Goal: Task Accomplishment & Management: Use online tool/utility

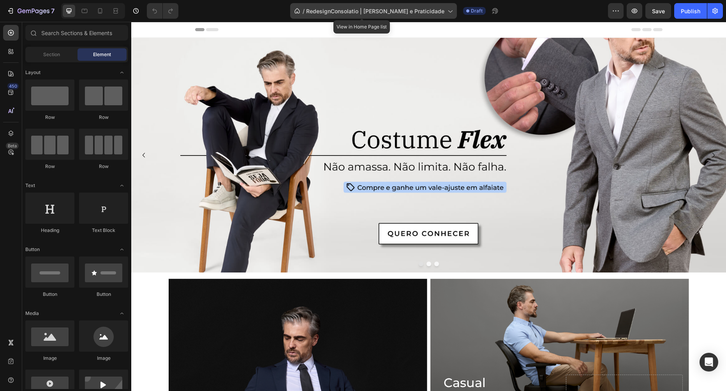
click at [353, 5] on div "/ RedesignConsolatio | [PERSON_NAME] e Praticidade" at bounding box center [373, 11] width 167 height 16
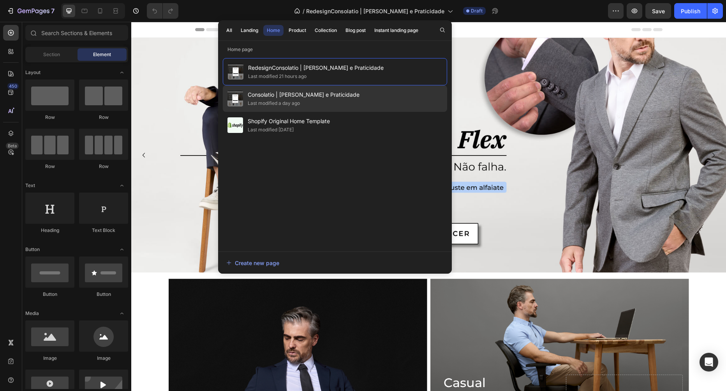
click at [277, 98] on span "Consolatio | [PERSON_NAME] e Praticidade" at bounding box center [304, 94] width 112 height 9
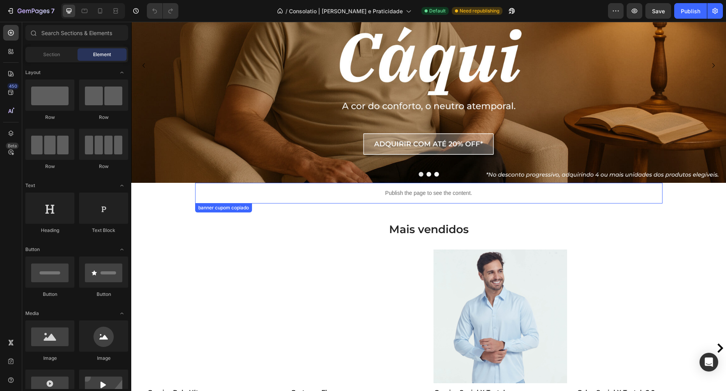
scroll to position [89, 0]
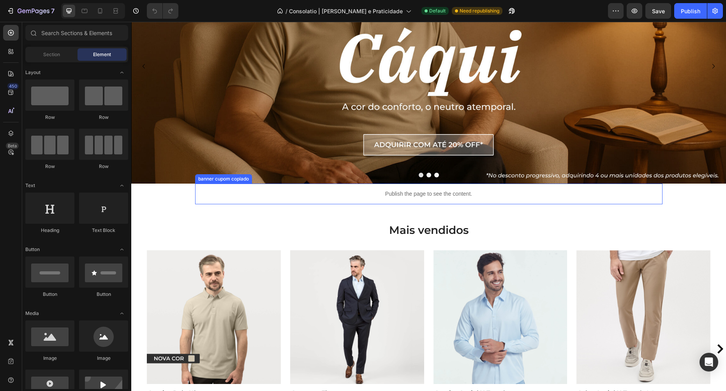
click at [339, 199] on div "Publish the page to see the content." at bounding box center [428, 193] width 467 height 21
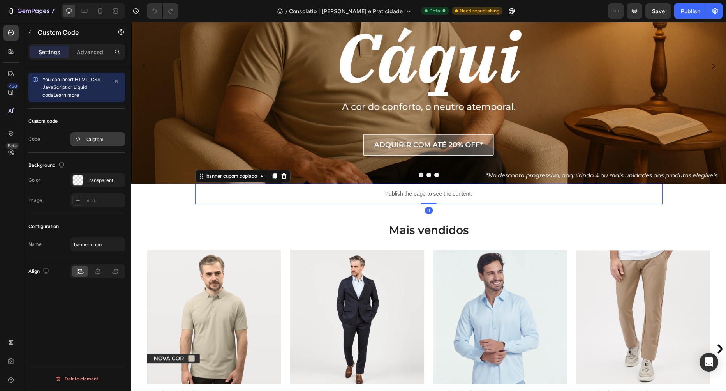
click at [91, 139] on div "Custom" at bounding box center [104, 139] width 37 height 7
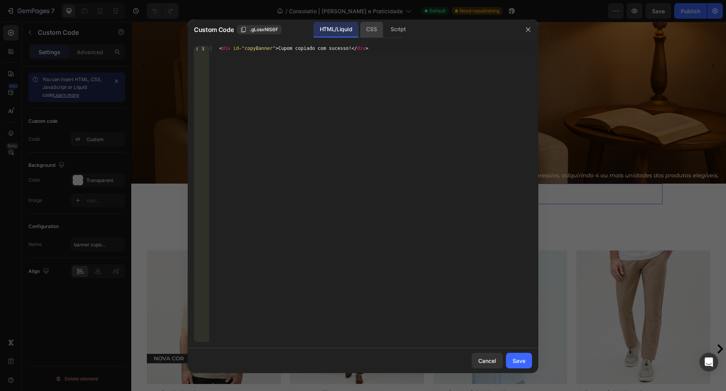
click at [384, 29] on div "CSS" at bounding box center [397, 30] width 27 height 16
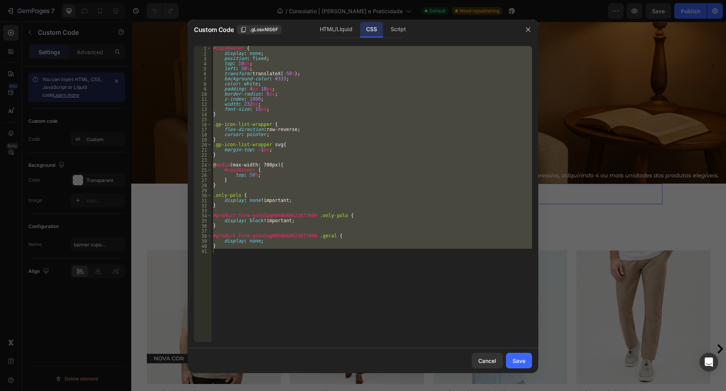
type textarea "}"
click at [263, 290] on div "#copyBanner { display : none ; position : fixed ; top : 10 px ; left : 50 % ; t…" at bounding box center [371, 194] width 320 height 296
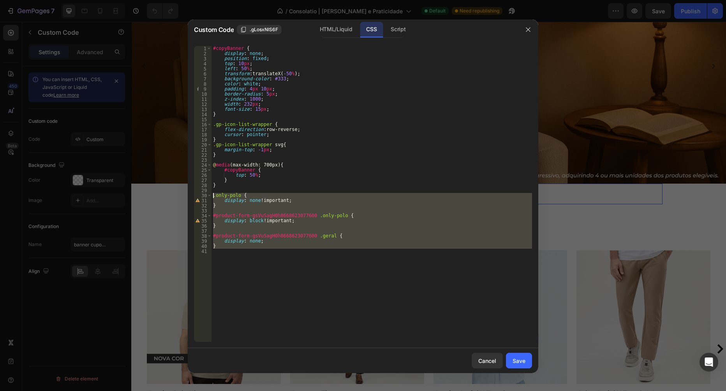
drag, startPoint x: 257, startPoint y: 287, endPoint x: 211, endPoint y: 194, distance: 102.9
click at [211, 194] on div "#copyBanner { display : none ; position : fixed ; top : 10 px ; left : 50 % ; t…" at bounding box center [371, 194] width 320 height 296
type textarea ".only-polo { display: none !important;"
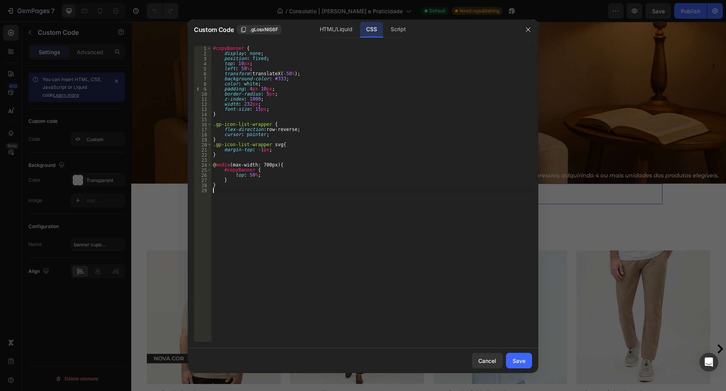
type textarea "}"
drag, startPoint x: 514, startPoint y: 364, endPoint x: 511, endPoint y: 357, distance: 8.0
click at [511, 357] on button "Save" at bounding box center [519, 360] width 26 height 16
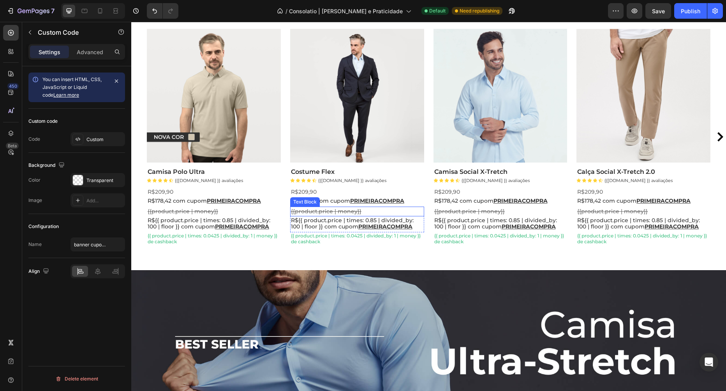
scroll to position [311, 0]
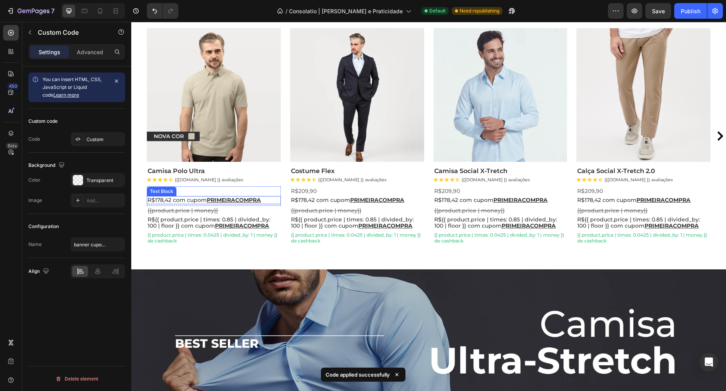
click at [177, 200] on p "R$178,42 com cupom PRIMEIRACOMPRA" at bounding box center [214, 200] width 132 height 7
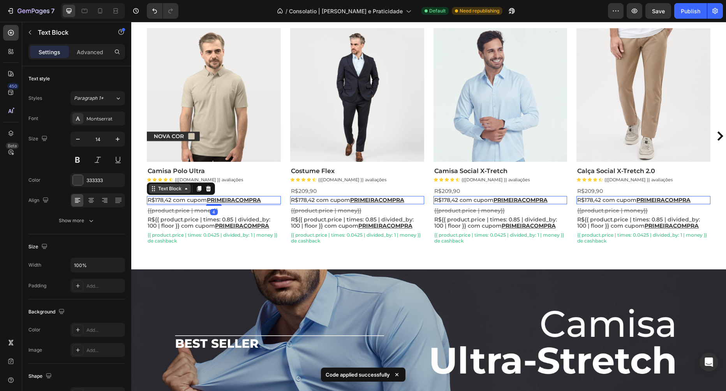
click at [169, 191] on div "Text Block" at bounding box center [170, 188] width 26 height 7
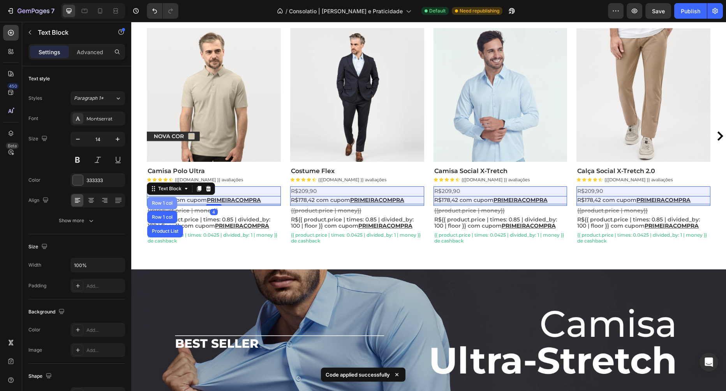
click at [164, 199] on div "Row 1 col" at bounding box center [162, 203] width 30 height 12
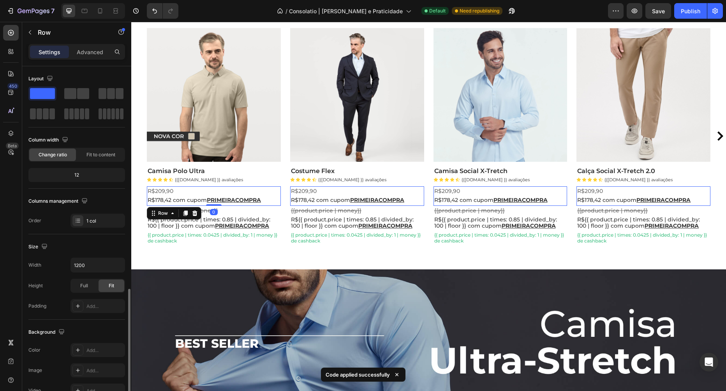
scroll to position [128, 0]
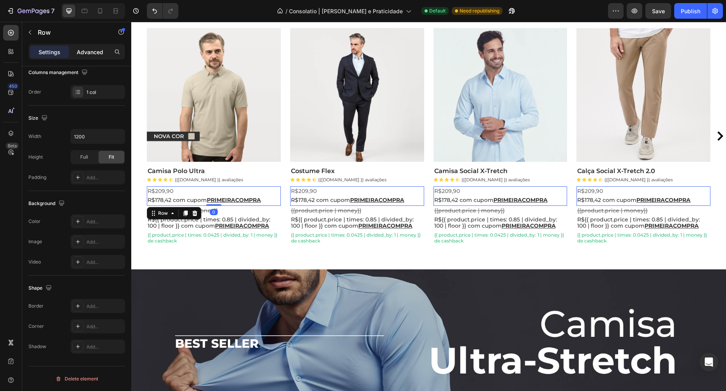
click at [89, 53] on p "Advanced" at bounding box center [90, 52] width 26 height 8
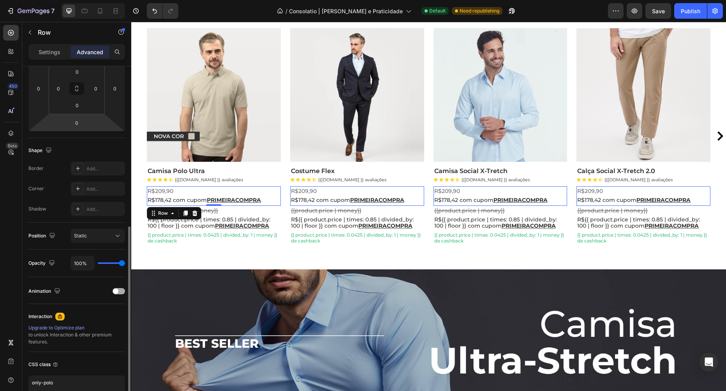
scroll to position [173, 0]
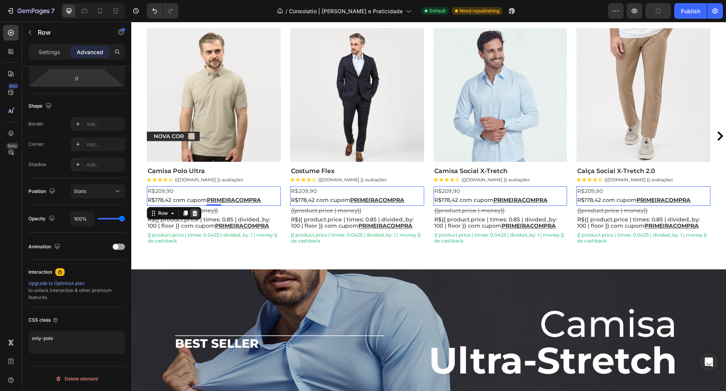
click at [195, 212] on icon at bounding box center [194, 212] width 5 height 5
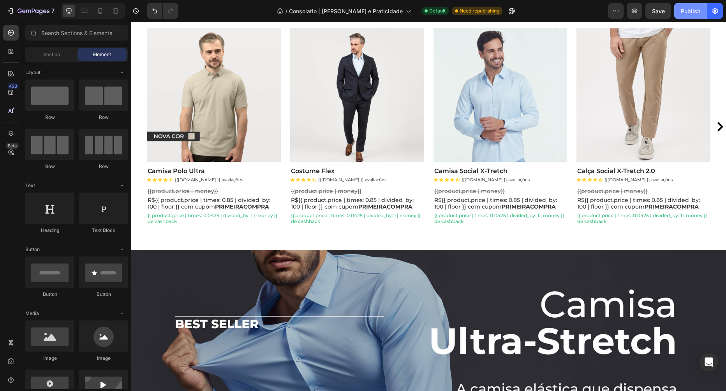
click at [689, 6] on button "Publish" at bounding box center [690, 11] width 33 height 16
